Goal: Obtain resource: Download file/media

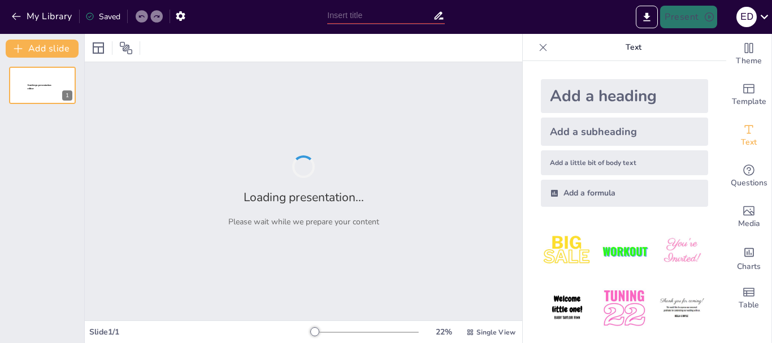
type input "La Materia: Fundamentos y Clasificación"
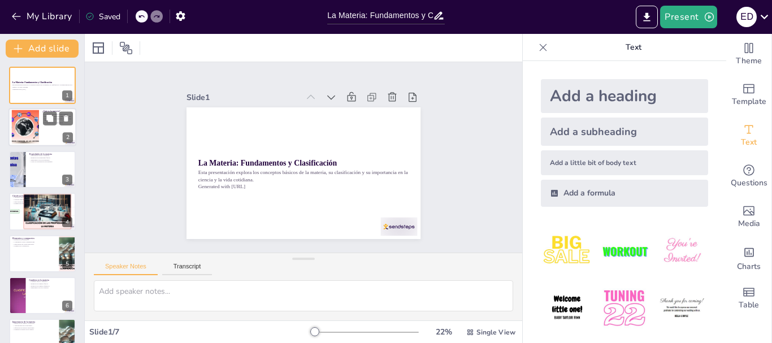
click at [37, 138] on div at bounding box center [26, 127] width 62 height 34
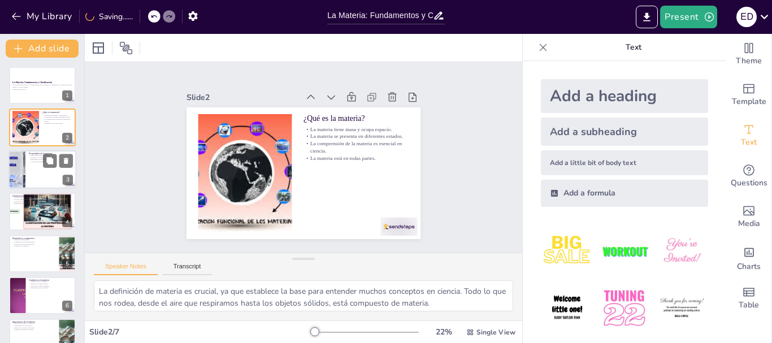
click at [34, 157] on p "Ejemplos de propiedades físicas." at bounding box center [51, 158] width 44 height 2
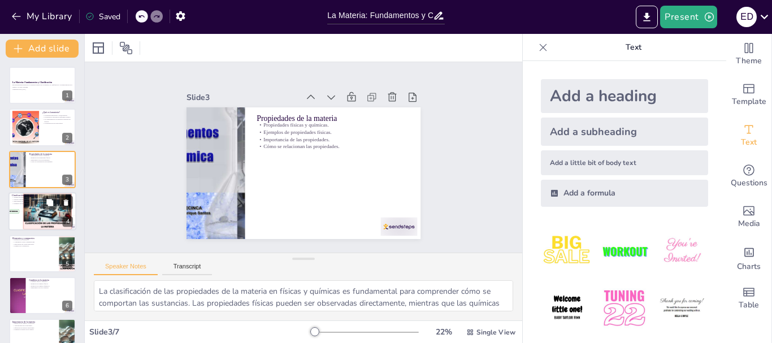
click at [28, 223] on div at bounding box center [42, 211] width 116 height 38
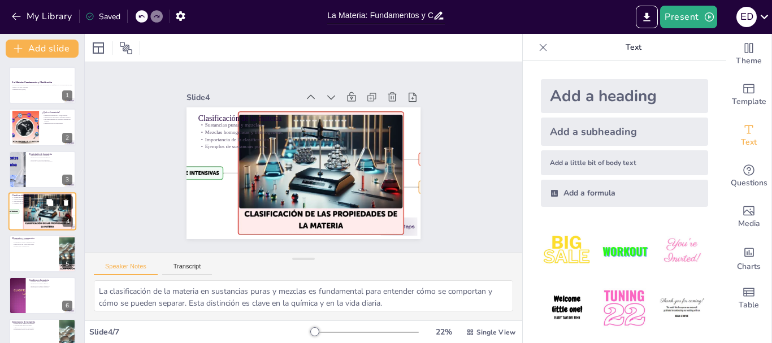
scroll to position [11, 0]
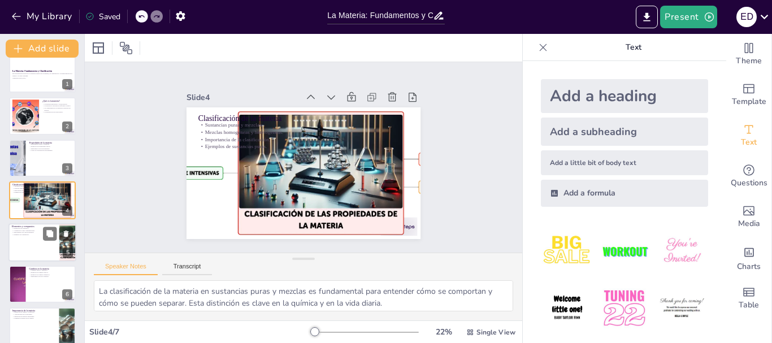
click at [29, 244] on div at bounding box center [42, 242] width 68 height 38
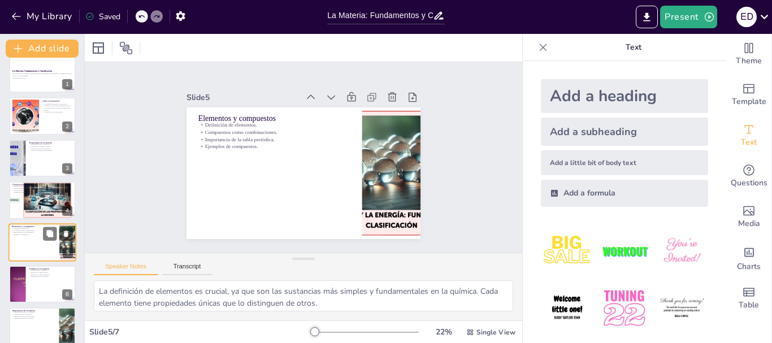
scroll to position [23, 0]
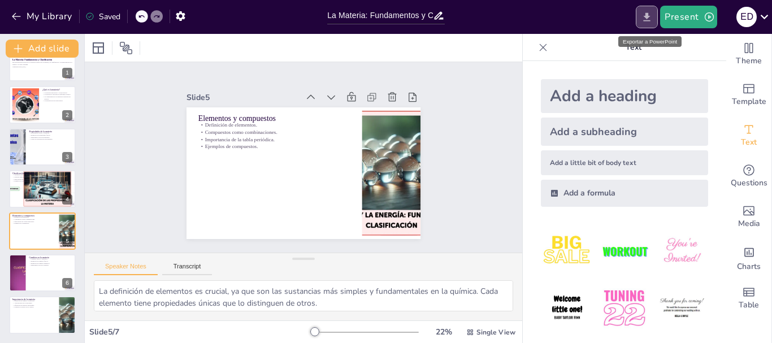
click at [645, 13] on icon "Export to PowerPoint" at bounding box center [647, 17] width 12 height 12
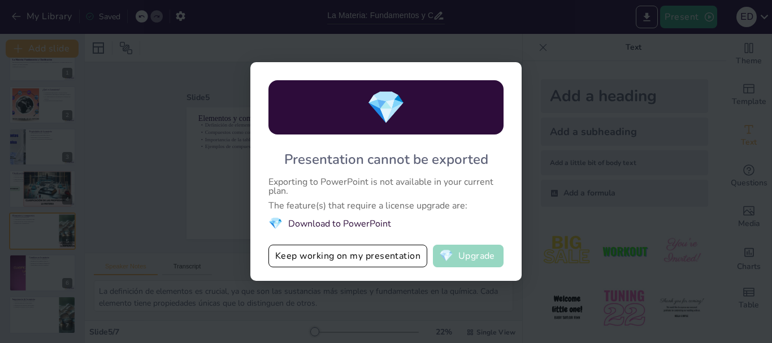
click at [462, 262] on button "💎 Upgrade" at bounding box center [468, 256] width 71 height 23
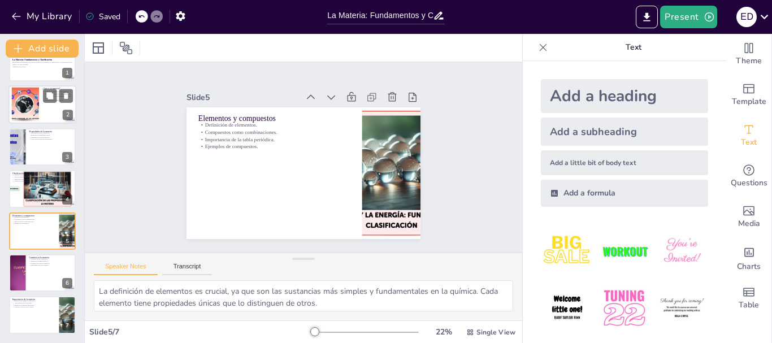
click at [34, 106] on div at bounding box center [26, 105] width 62 height 34
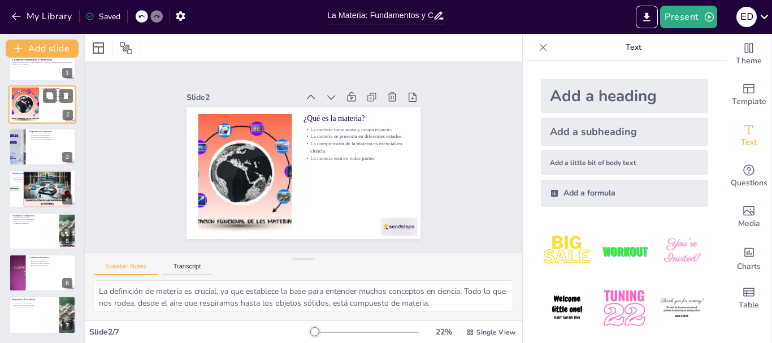
scroll to position [0, 0]
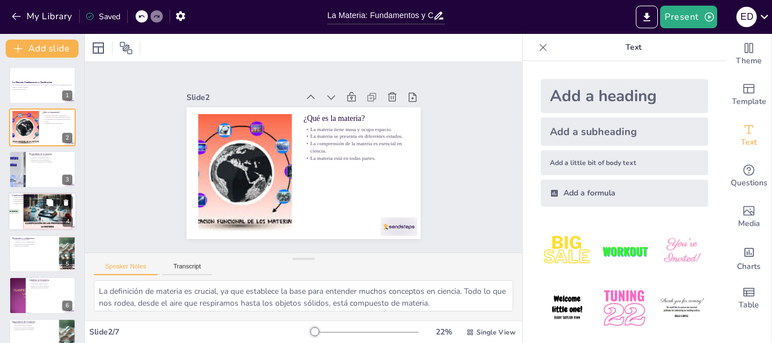
click at [57, 225] on div at bounding box center [42, 211] width 116 height 38
type textarea "La clasificación de la materia en sustancias puras y mezclas es fundamental par…"
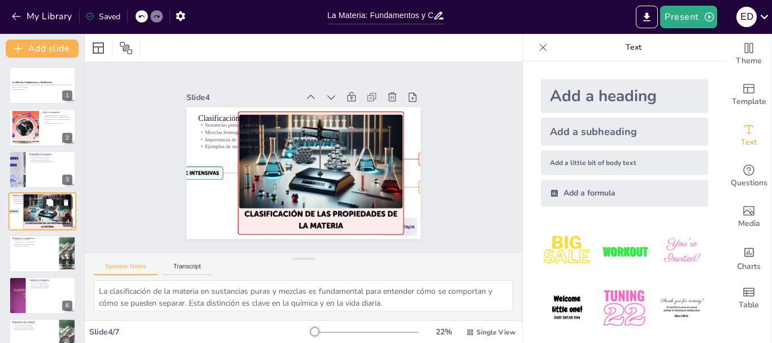
scroll to position [11, 0]
